Goal: Register for event/course

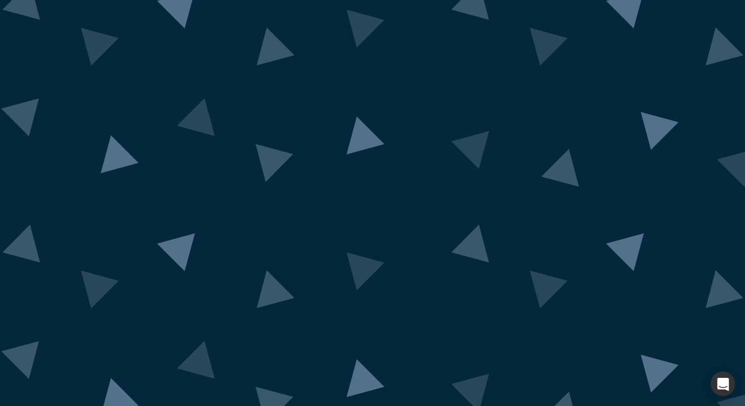
scroll to position [20, 0]
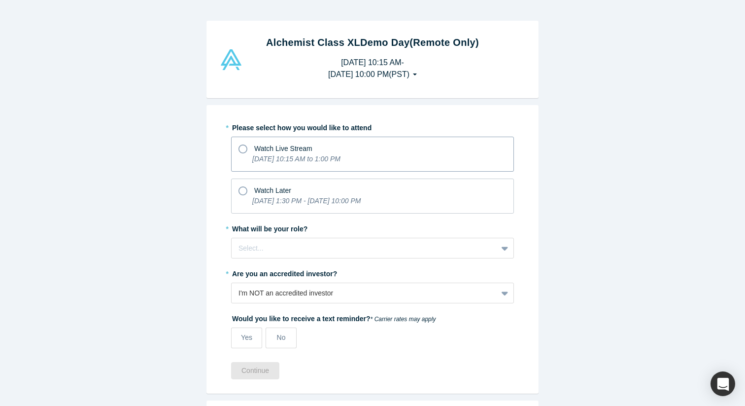
click at [242, 148] on icon at bounding box center [243, 148] width 9 height 9
click at [0, 0] on input "Watch Live Stream [DATE] 10:15 AM to 1:00 PM" at bounding box center [0, 0] width 0 height 0
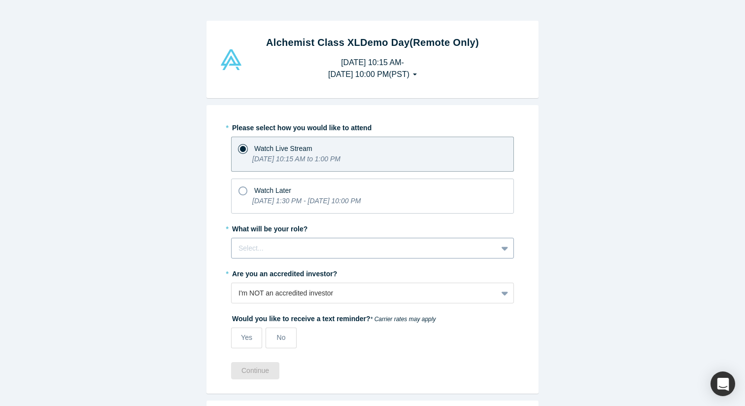
click at [276, 251] on div at bounding box center [365, 248] width 252 height 12
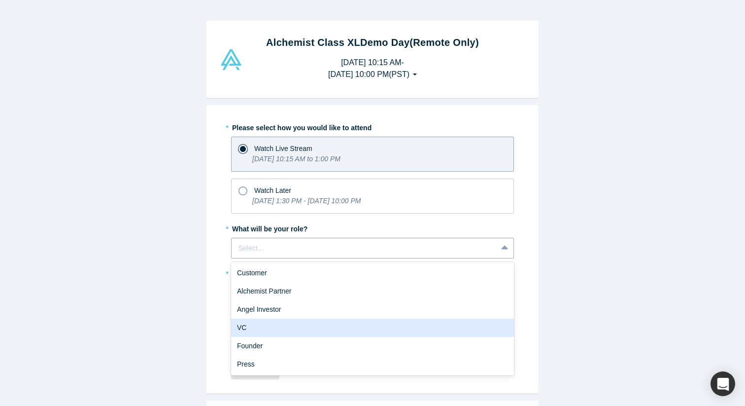
click at [272, 326] on div "VC" at bounding box center [372, 327] width 283 height 18
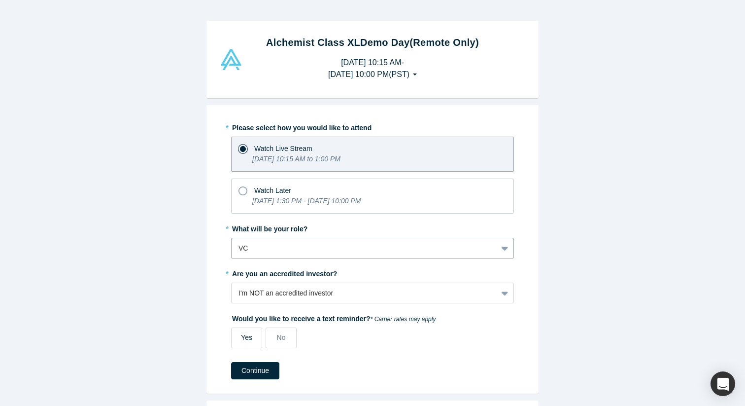
click at [251, 337] on span "Yes" at bounding box center [246, 337] width 11 height 8
click at [0, 0] on input "Yes" at bounding box center [0, 0] width 0 height 0
select select "US"
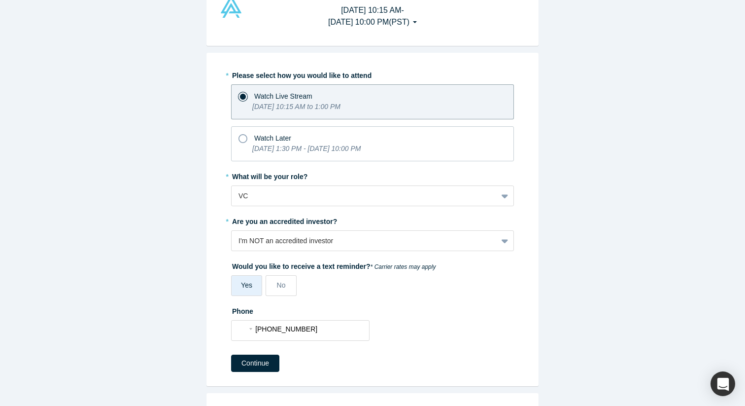
scroll to position [57, 0]
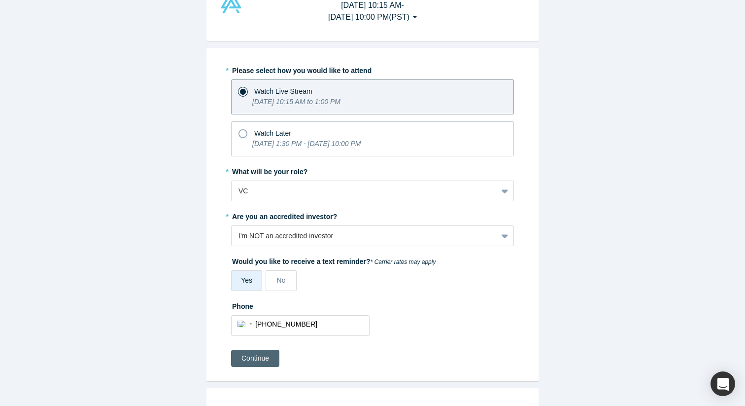
click at [267, 358] on button "Continue" at bounding box center [255, 358] width 48 height 17
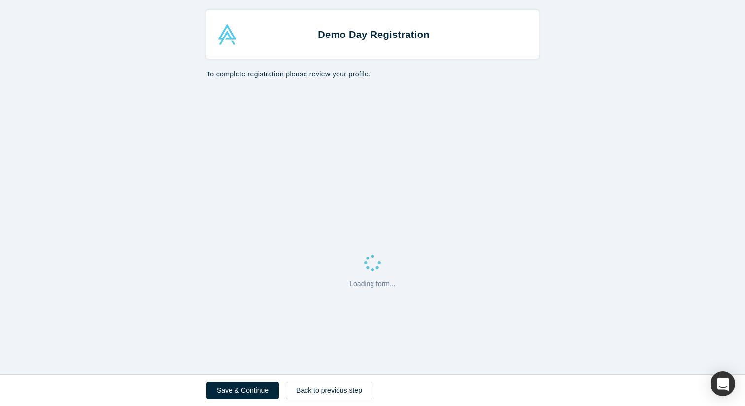
select select "US"
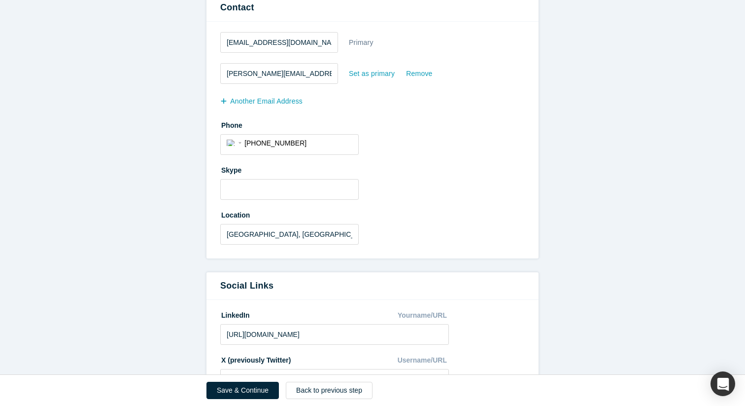
scroll to position [313, 0]
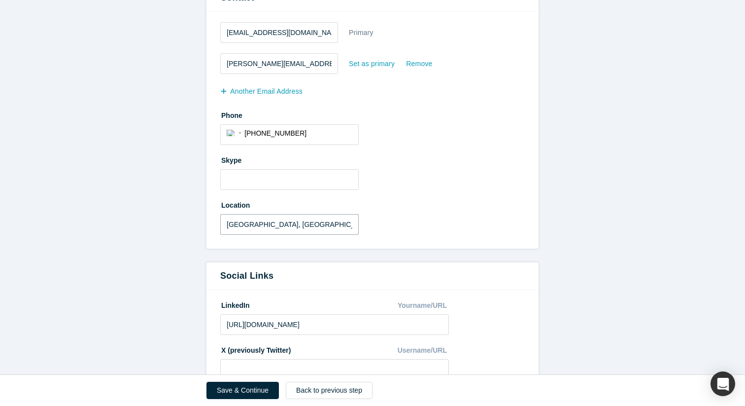
click at [245, 224] on input "[GEOGRAPHIC_DATA], [GEOGRAPHIC_DATA], [GEOGRAPHIC_DATA]" at bounding box center [289, 224] width 139 height 21
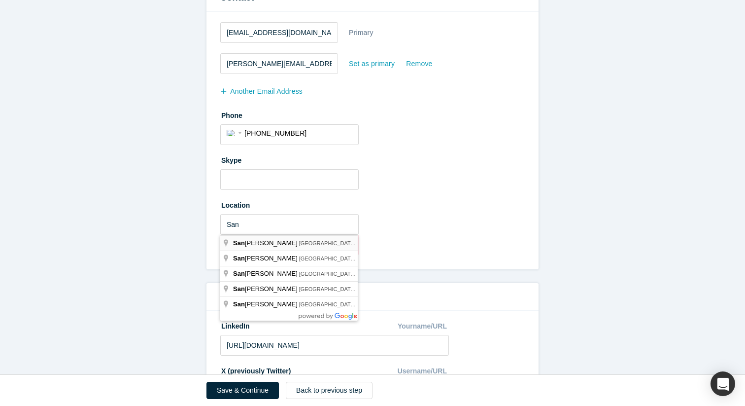
type input "[GEOGRAPHIC_DATA], [GEOGRAPHIC_DATA], [GEOGRAPHIC_DATA]"
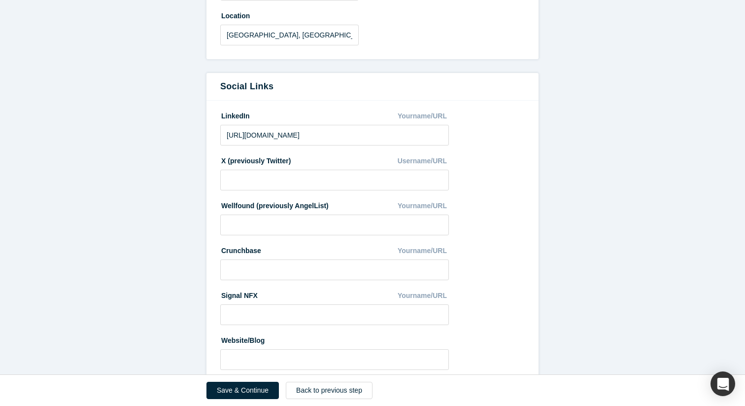
scroll to position [525, 0]
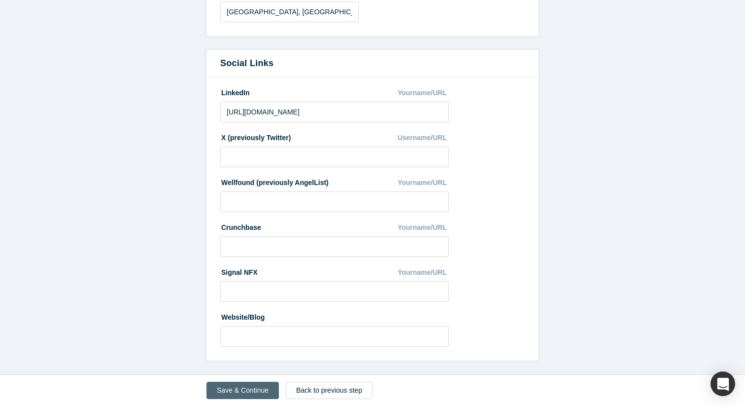
click at [245, 387] on button "Save & Continue" at bounding box center [243, 390] width 72 height 17
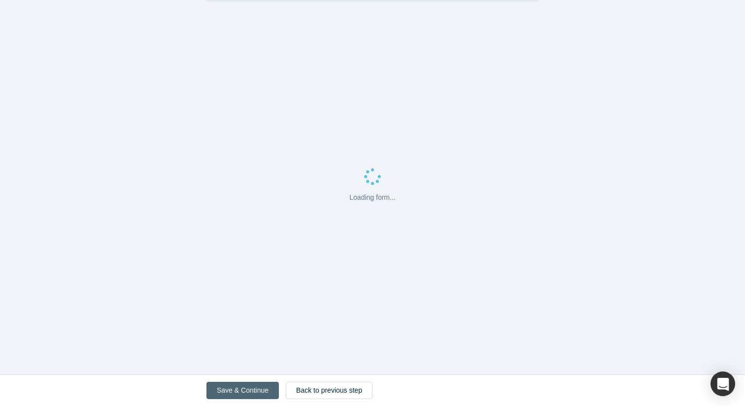
scroll to position [0, 0]
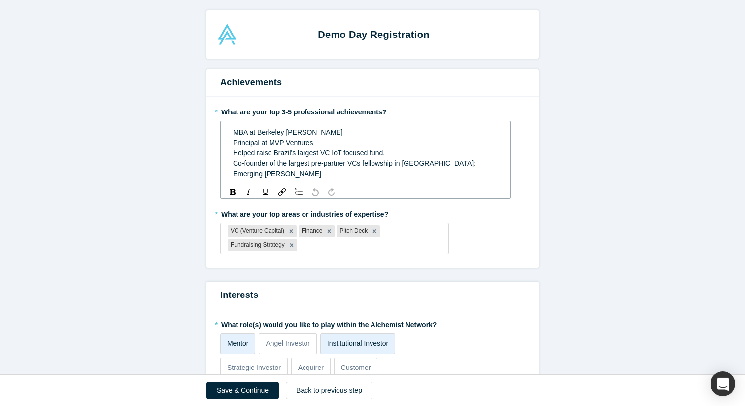
click at [318, 144] on div "MBA at Berkeley [PERSON_NAME] Principal at MVP Ventures" at bounding box center [366, 137] width 266 height 21
click at [284, 152] on span "Helped raise Brazil's largest VC IoT focused fund." at bounding box center [309, 153] width 152 height 8
drag, startPoint x: 324, startPoint y: 153, endPoint x: 387, endPoint y: 154, distance: 62.6
click at [387, 154] on span "Helped raise LATAM's largest VC IoT focused fund." at bounding box center [311, 153] width 157 height 8
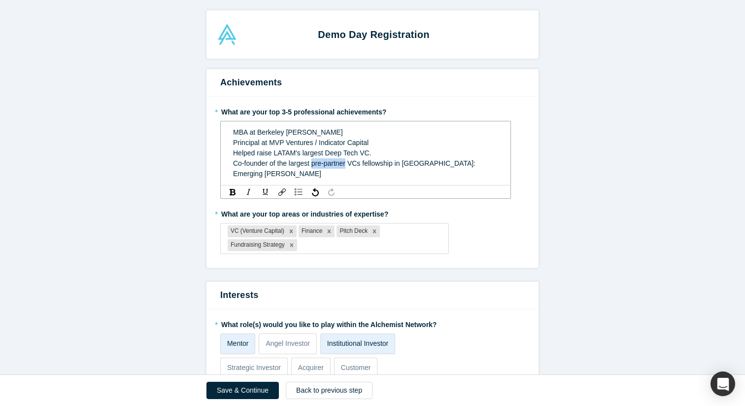
drag, startPoint x: 312, startPoint y: 163, endPoint x: 348, endPoint y: 165, distance: 36.0
click at [348, 165] on span "Co-founder of the largest pre-partner VCs fellowship in [GEOGRAPHIC_DATA]: Emer…" at bounding box center [355, 168] width 245 height 18
drag, startPoint x: 357, startPoint y: 164, endPoint x: 328, endPoint y: 164, distance: 29.1
click at [328, 164] on span "Co-founder of the largest VCs fellowship in [GEOGRAPHIC_DATA]: Emerging [PERSON…" at bounding box center [353, 168] width 240 height 18
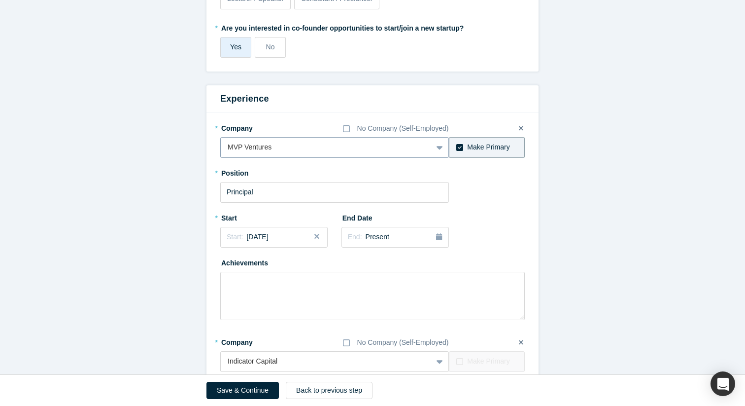
scroll to position [445, 0]
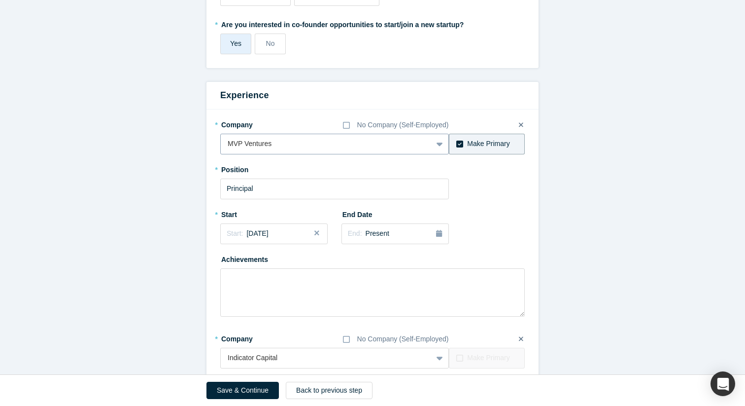
click at [437, 139] on icon at bounding box center [440, 144] width 6 height 10
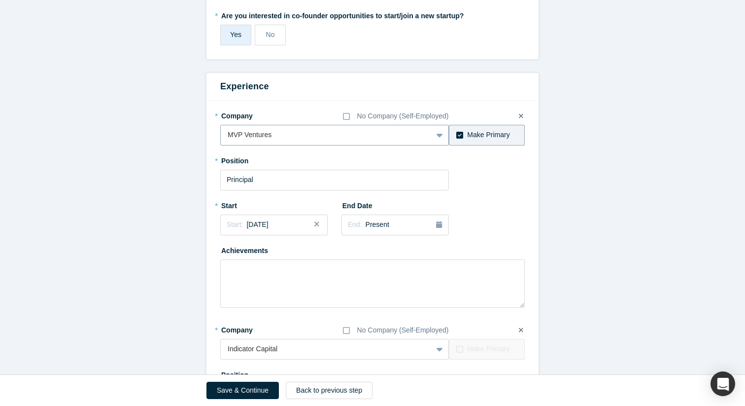
click at [322, 133] on div at bounding box center [327, 135] width 198 height 12
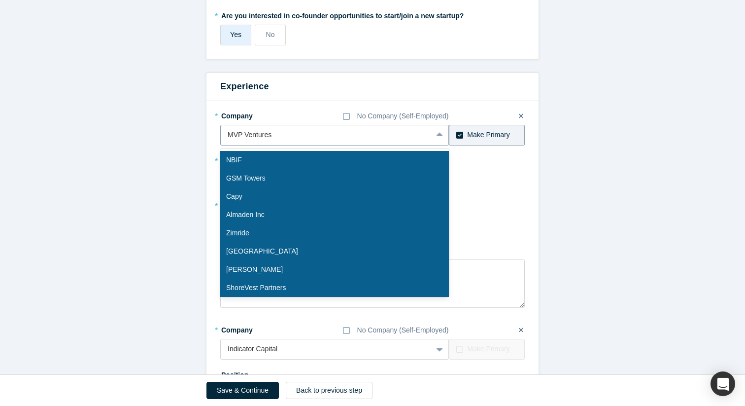
click at [322, 133] on div at bounding box center [327, 135] width 198 height 12
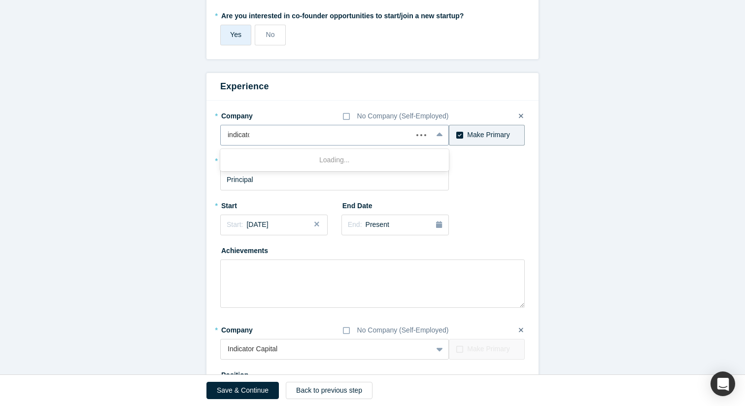
type input "indicator"
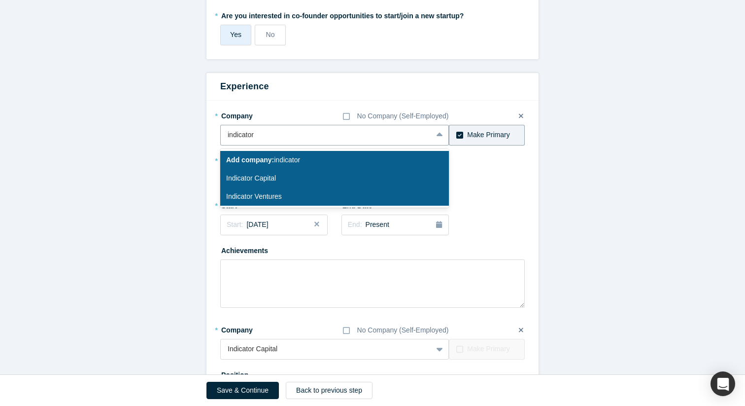
click at [251, 181] on div "Indicator Capital" at bounding box center [334, 178] width 229 height 18
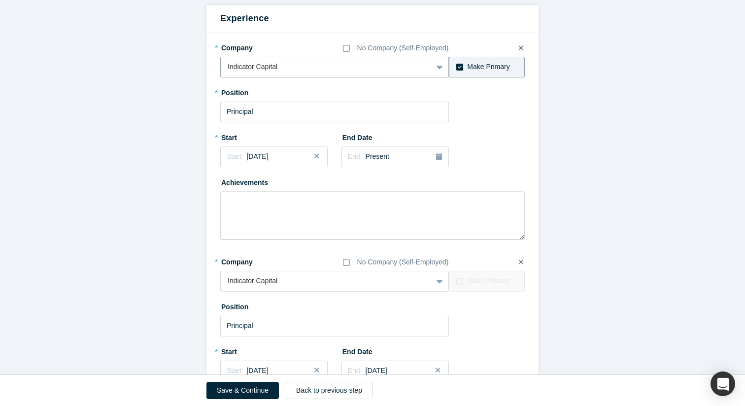
scroll to position [513, 0]
click at [317, 156] on button "Close" at bounding box center [320, 156] width 15 height 21
click at [291, 155] on div "Start: ..." at bounding box center [274, 156] width 94 height 11
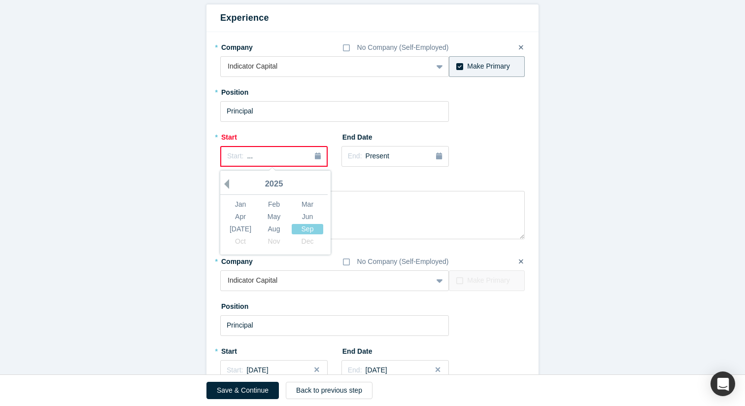
click at [229, 182] on button "Previous Year" at bounding box center [224, 184] width 10 height 10
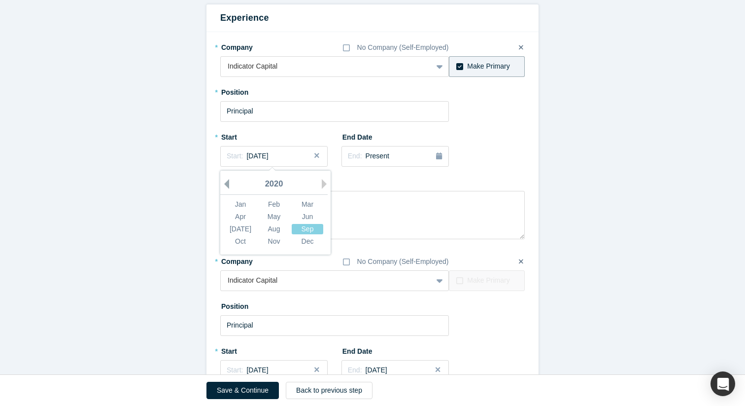
click at [229, 182] on button "Previous Year" at bounding box center [224, 184] width 10 height 10
click at [230, 184] on div "2019" at bounding box center [273, 184] width 107 height 21
click at [226, 184] on button "Previous Year" at bounding box center [224, 184] width 10 height 10
click at [309, 202] on div "Mar" at bounding box center [308, 204] width 32 height 10
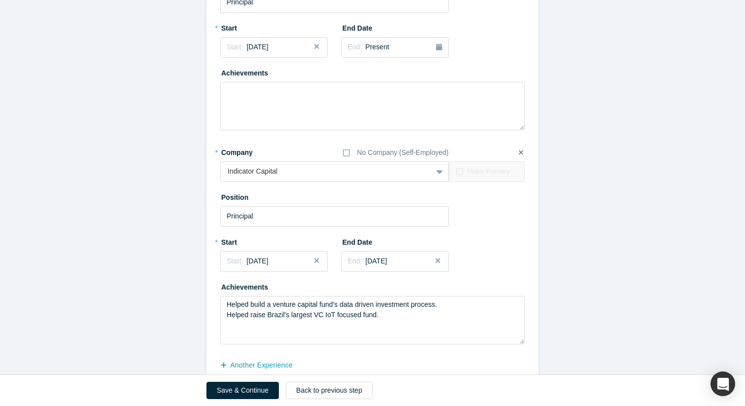
scroll to position [642, 0]
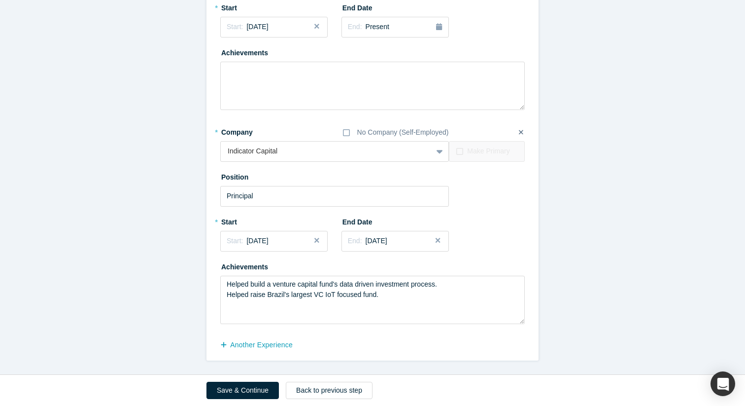
click at [519, 132] on icon at bounding box center [521, 132] width 4 height 7
click at [0, 0] on input "checkbox" at bounding box center [0, 0] width 0 height 0
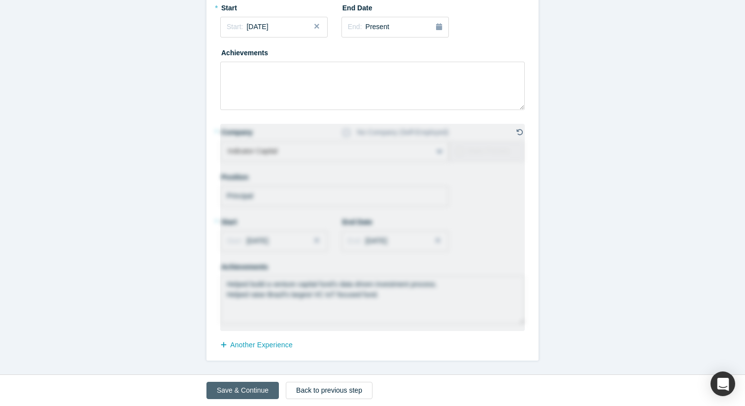
click at [248, 392] on button "Save & Continue" at bounding box center [243, 390] width 72 height 17
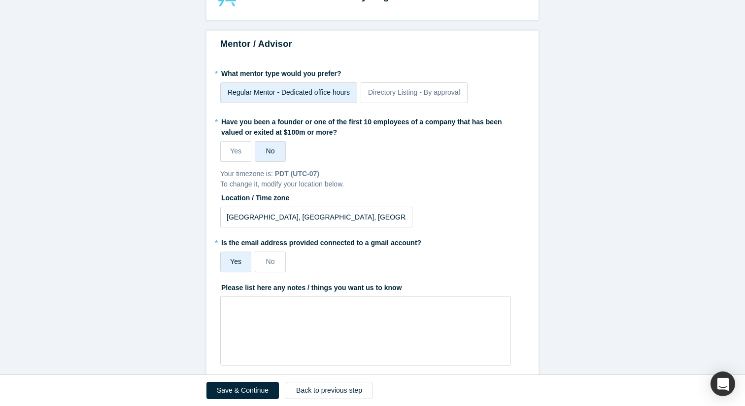
scroll to position [46, 0]
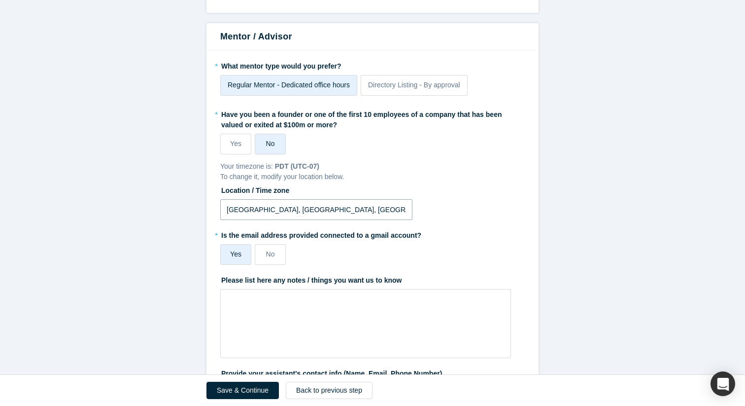
click at [246, 213] on input "[GEOGRAPHIC_DATA], [GEOGRAPHIC_DATA], [GEOGRAPHIC_DATA]" at bounding box center [316, 209] width 192 height 21
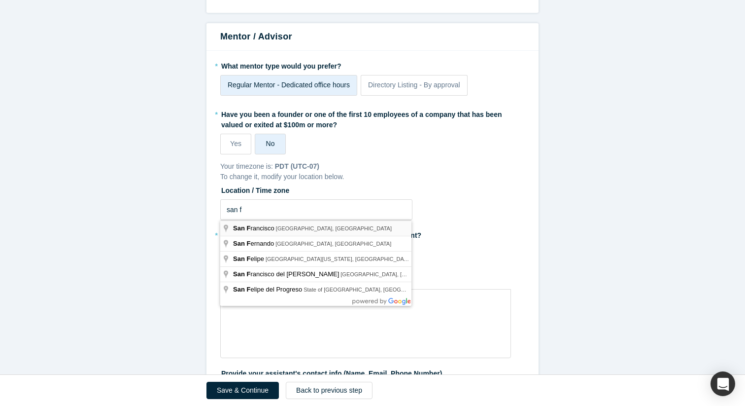
type input "[GEOGRAPHIC_DATA], [GEOGRAPHIC_DATA], [GEOGRAPHIC_DATA]"
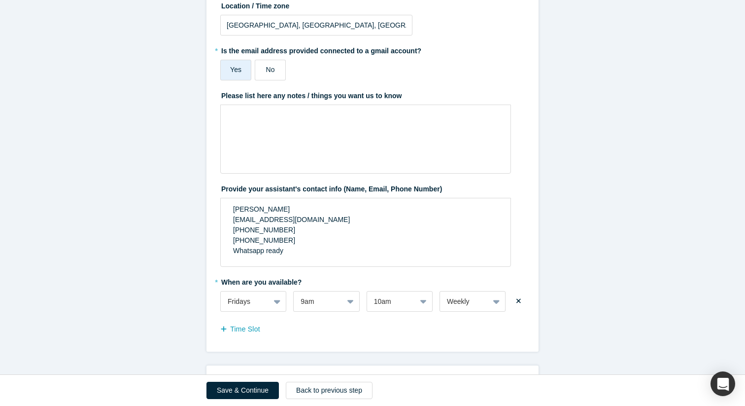
scroll to position [231, 0]
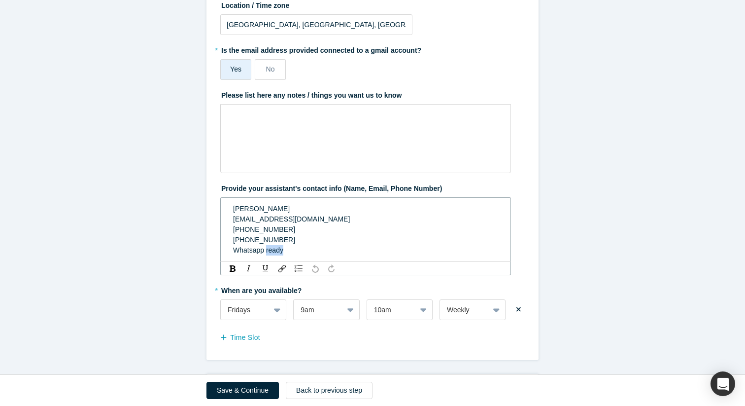
drag, startPoint x: 288, startPoint y: 254, endPoint x: 265, endPoint y: 254, distance: 22.7
click at [265, 254] on div "Whatsapp ready" at bounding box center [366, 250] width 266 height 10
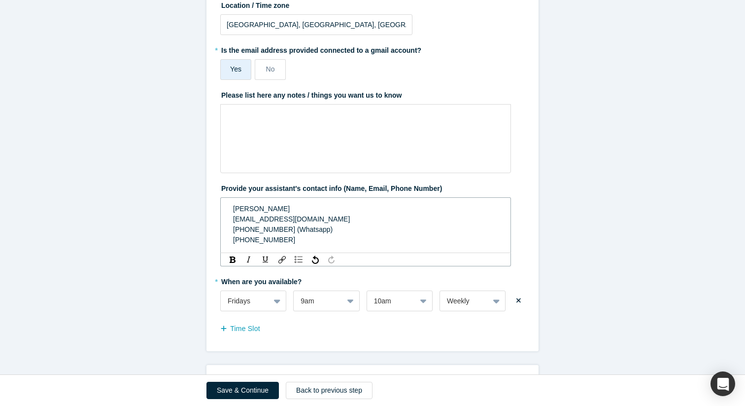
click at [284, 240] on div "[PHONE_NUMBER] (Whatsapp) [PHONE_NUMBER]" at bounding box center [366, 234] width 266 height 21
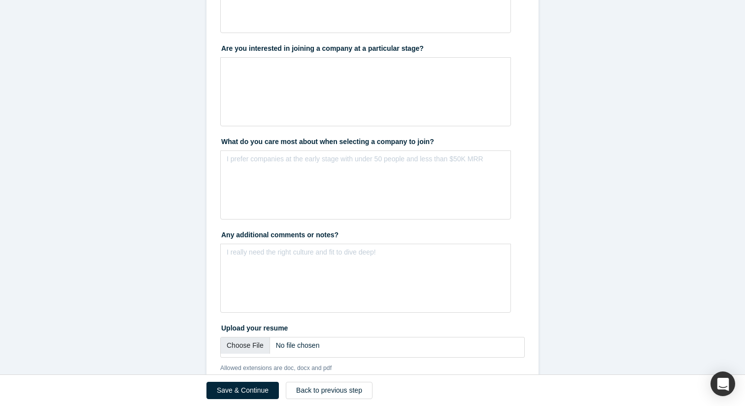
scroll to position [1395, 0]
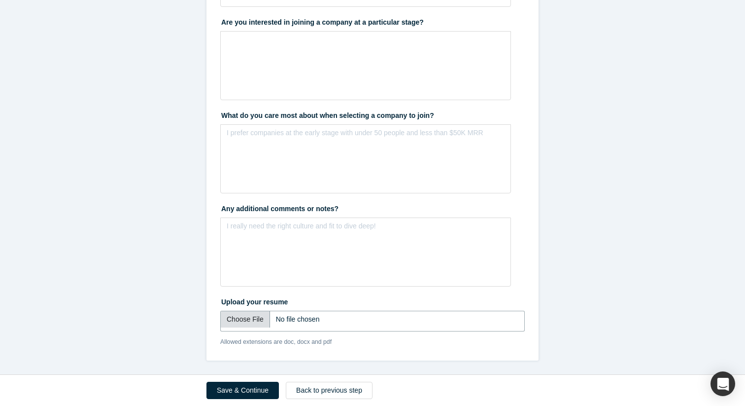
click at [250, 316] on input "file" at bounding box center [372, 321] width 305 height 21
type input "C:\fakepath\Resume EN - [PERSON_NAME].pdf"
click at [258, 388] on button "Save & Continue" at bounding box center [243, 390] width 72 height 17
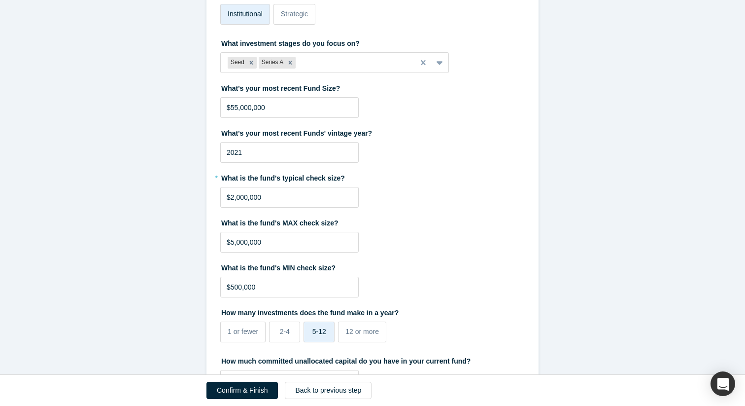
scroll to position [0, 0]
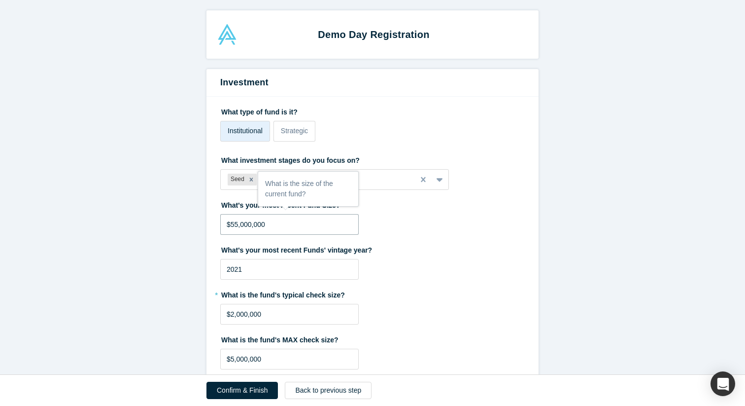
drag, startPoint x: 237, startPoint y: 227, endPoint x: 226, endPoint y: 227, distance: 11.3
click at [226, 227] on input "$55,000,000" at bounding box center [289, 224] width 139 height 21
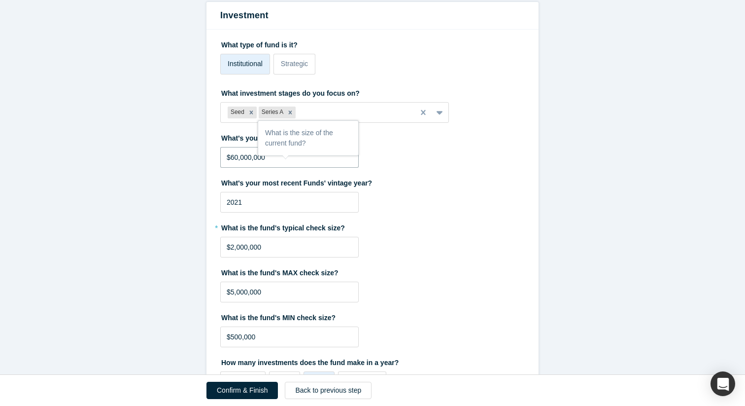
scroll to position [73, 0]
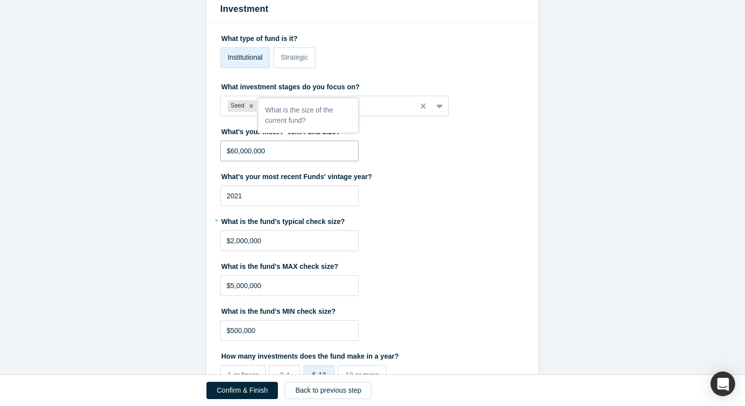
type input "$60,000,000"
click at [421, 184] on div "What's your most recent Funds' vintage year? 2021" at bounding box center [372, 187] width 305 height 38
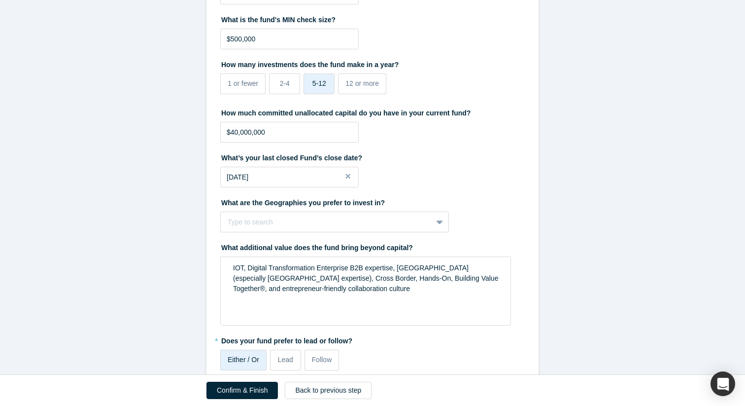
scroll to position [368, 0]
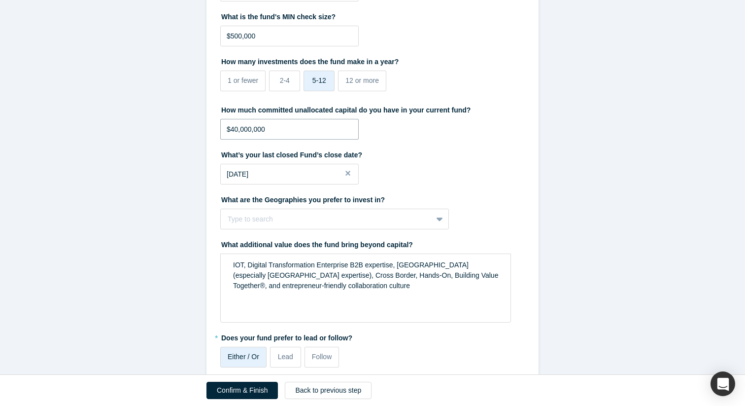
click at [234, 129] on input "$40,000,000" at bounding box center [289, 129] width 139 height 21
type input "$20,000,000"
click at [410, 160] on label "What’s your last closed Fund’s close date?" at bounding box center [372, 153] width 305 height 14
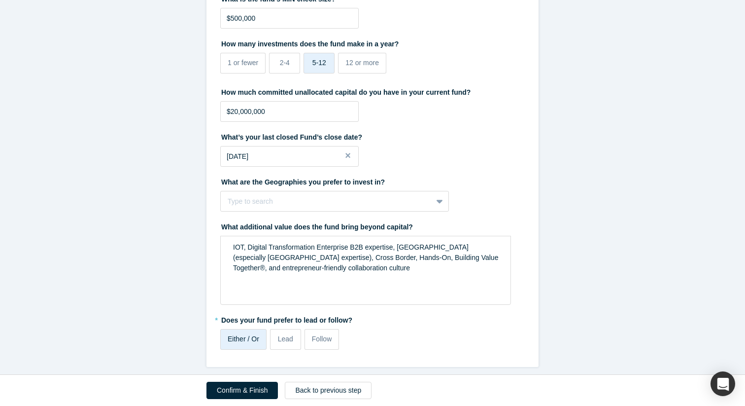
scroll to position [392, 0]
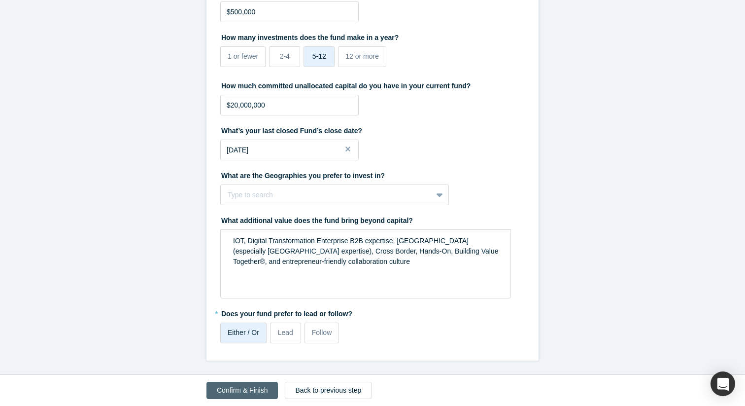
click at [240, 392] on button "Confirm & Finish" at bounding box center [242, 390] width 71 height 17
